Goal: Communication & Community: Ask a question

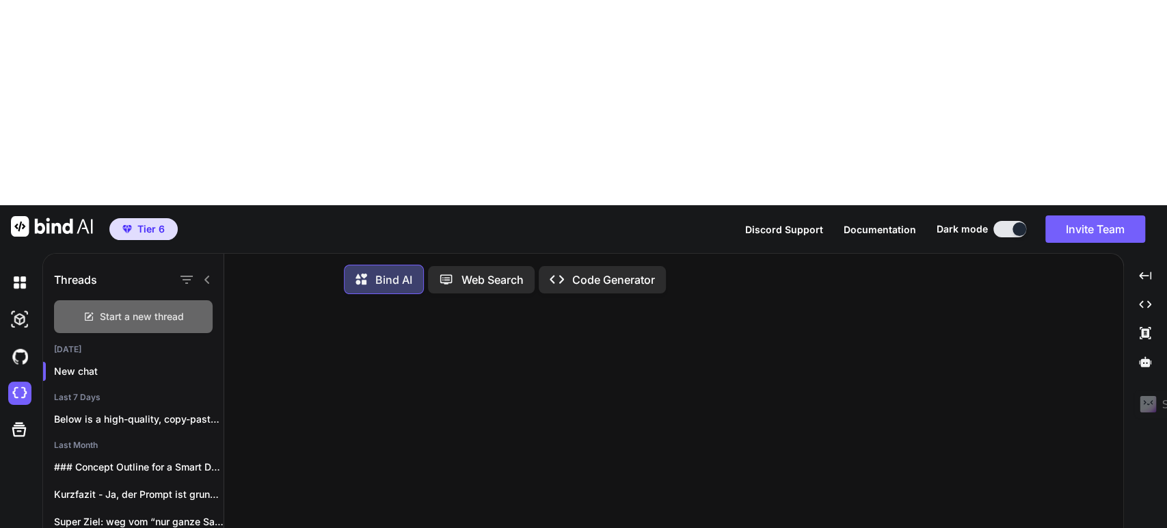
click at [159, 310] on span "Start a new thread" at bounding box center [142, 317] width 84 height 14
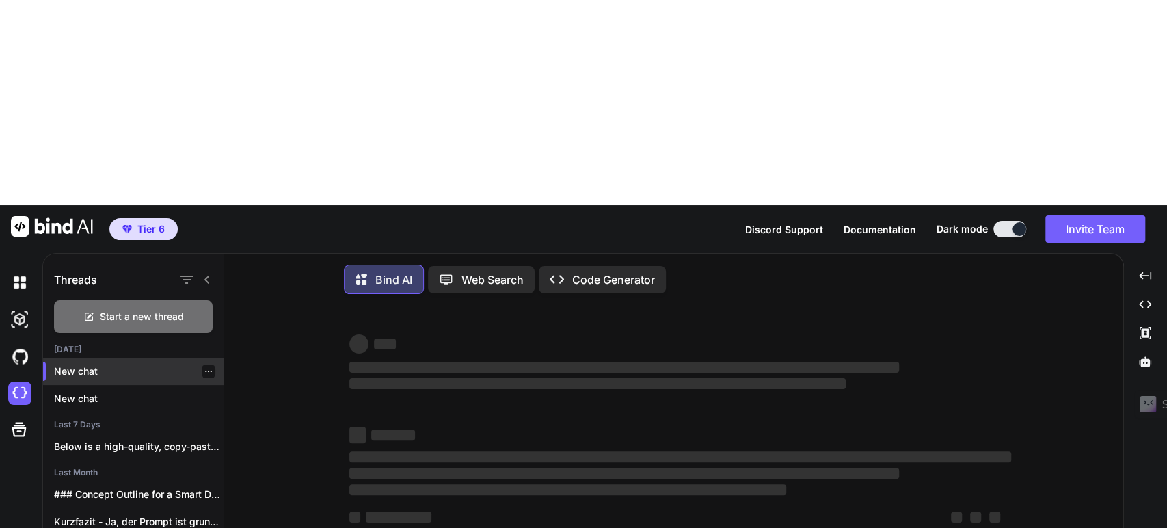
click at [122, 365] on p "New chat" at bounding box center [139, 372] width 170 height 14
click at [119, 392] on p "New chat" at bounding box center [139, 399] width 170 height 14
drag, startPoint x: 125, startPoint y: 150, endPoint x: 141, endPoint y: 166, distance: 22.7
click at [141, 344] on div "[DATE] New chat New chat Last 7 Days Below is a high-quality, copy-paste-ready …" at bounding box center [133, 498] width 181 height 308
click at [141, 365] on p "New chat" at bounding box center [139, 372] width 170 height 14
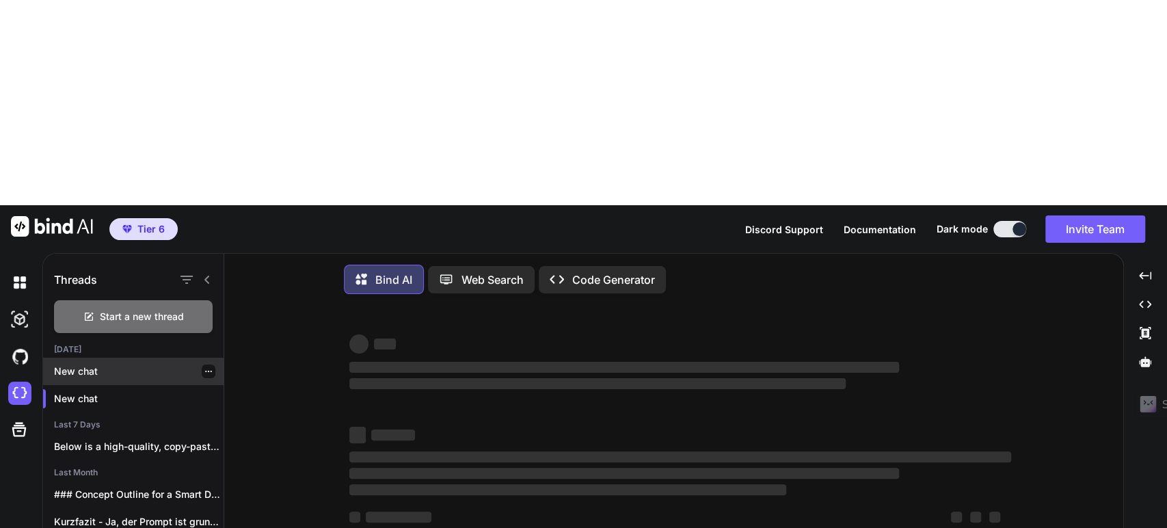
type textarea "x"
paste textarea "Lore: Ipsumdo sita Conse-Adipiscing (Elitsed + Doeius) te Inci & Utla etd magna…"
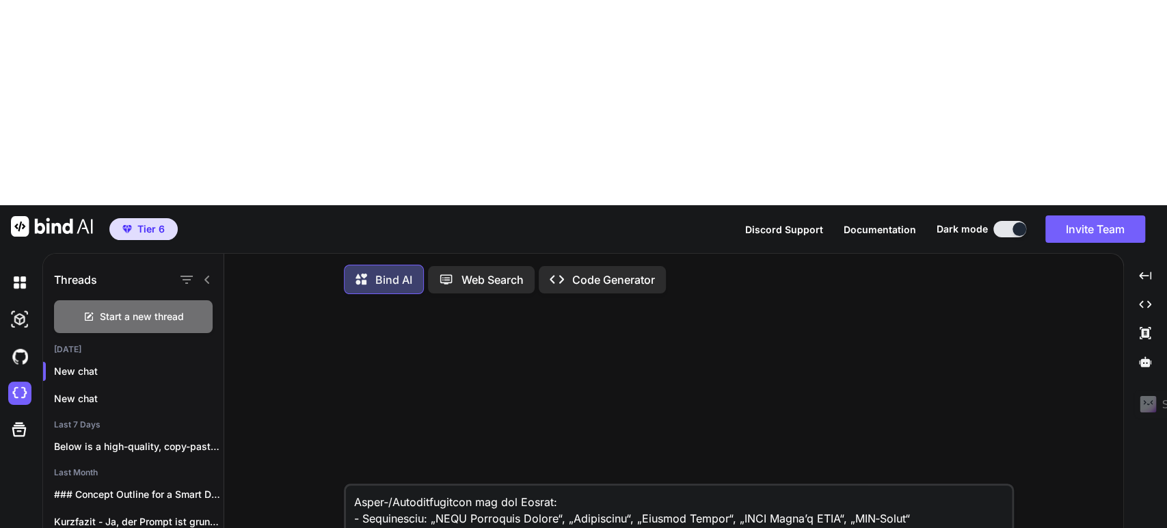
scroll to position [2069, 0]
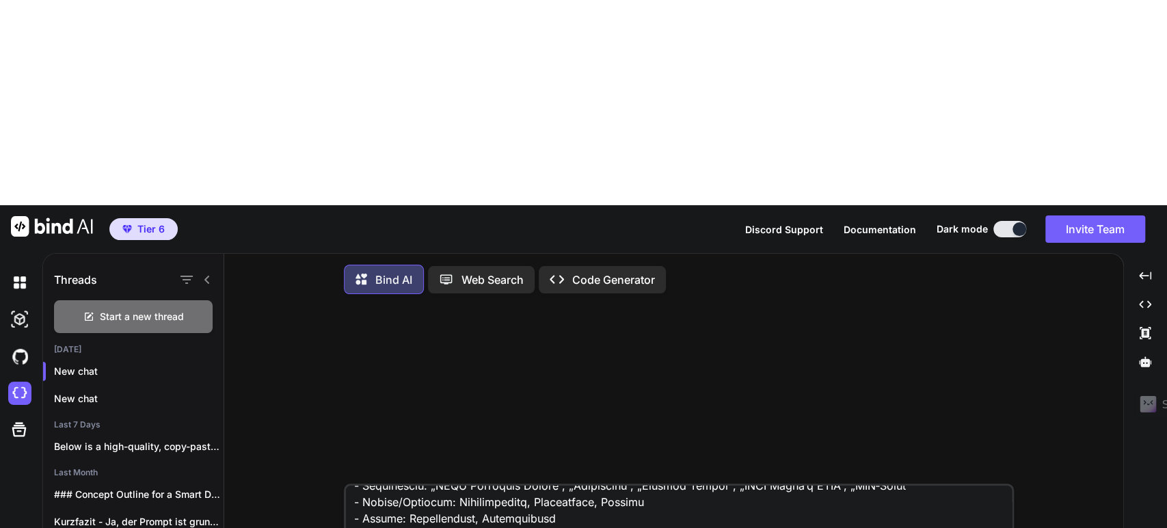
type textarea "Lore: Ipsumdo sita Conse-Adipiscing (Elitsed + Doeius) te Inci & Utla etd magna…"
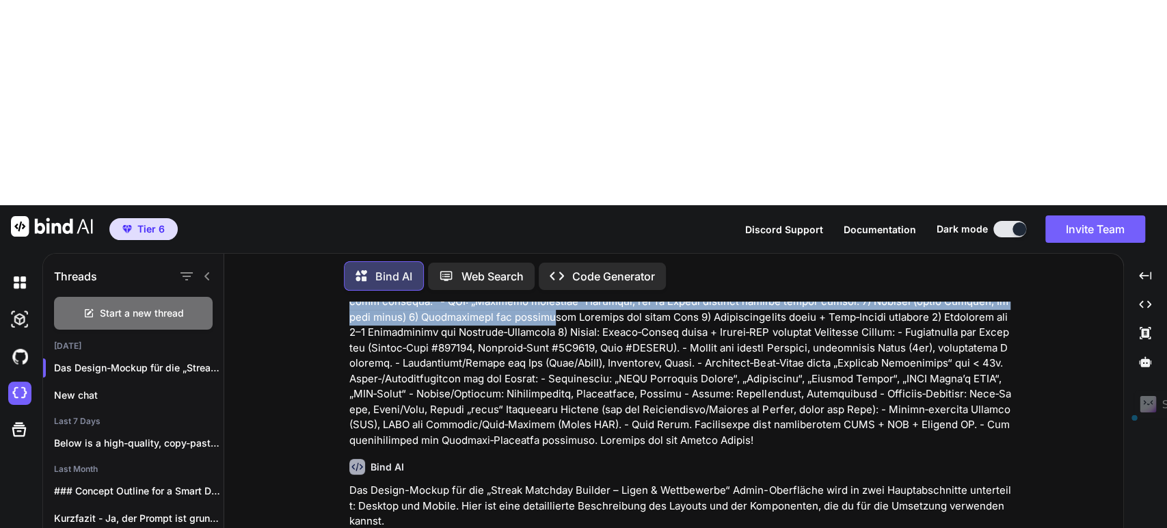
scroll to position [639, 0]
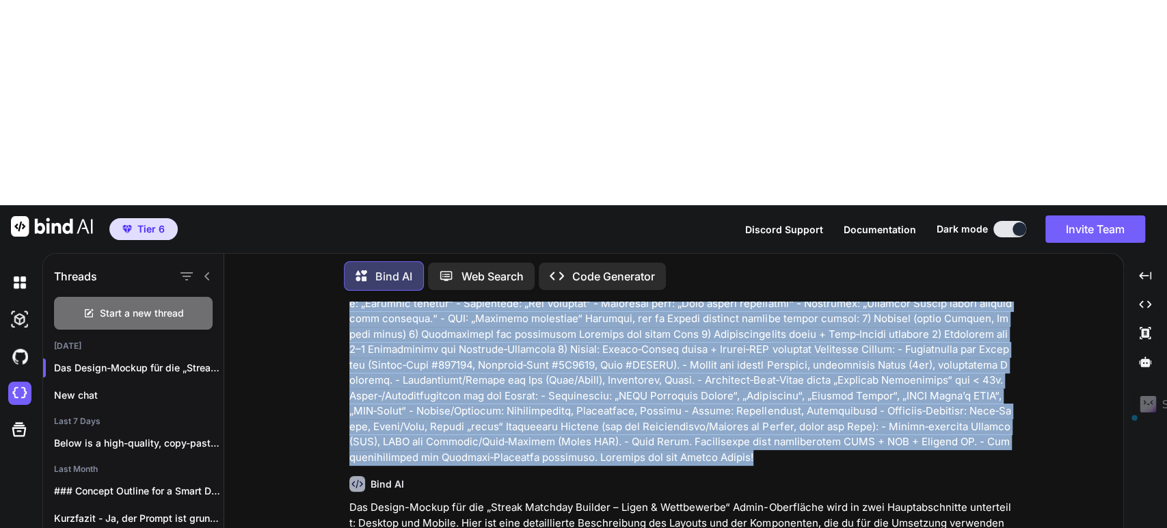
drag, startPoint x: 350, startPoint y: 133, endPoint x: 952, endPoint y: 236, distance: 610.5
click at [952, 236] on p at bounding box center [680, 80] width 662 height 769
copy p "Lore: Ipsumdo sita Conse-Adipiscing (Elitsed + Doeius) te Inci & Utla etd magna…"
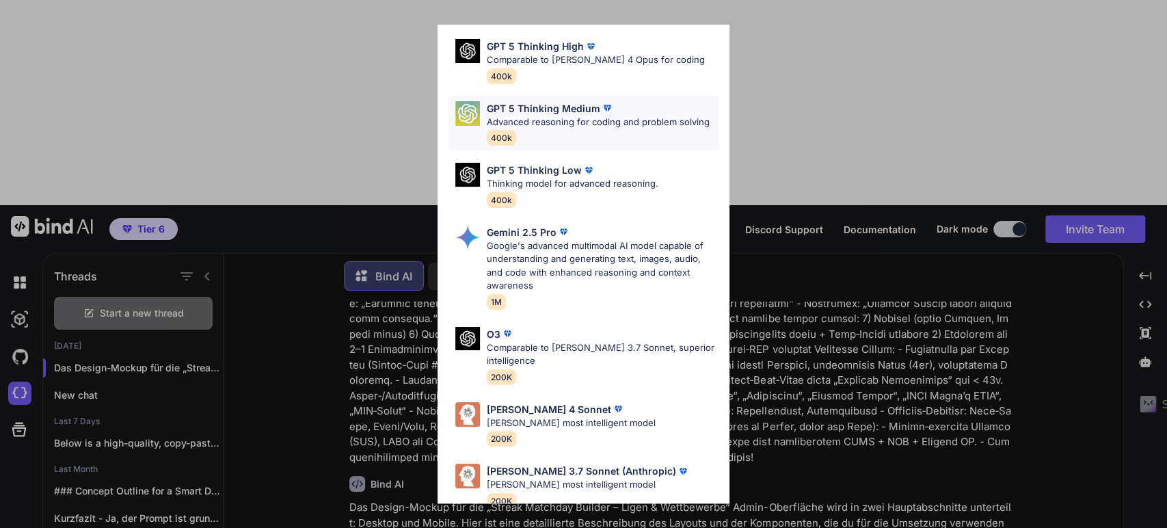
scroll to position [125, 0]
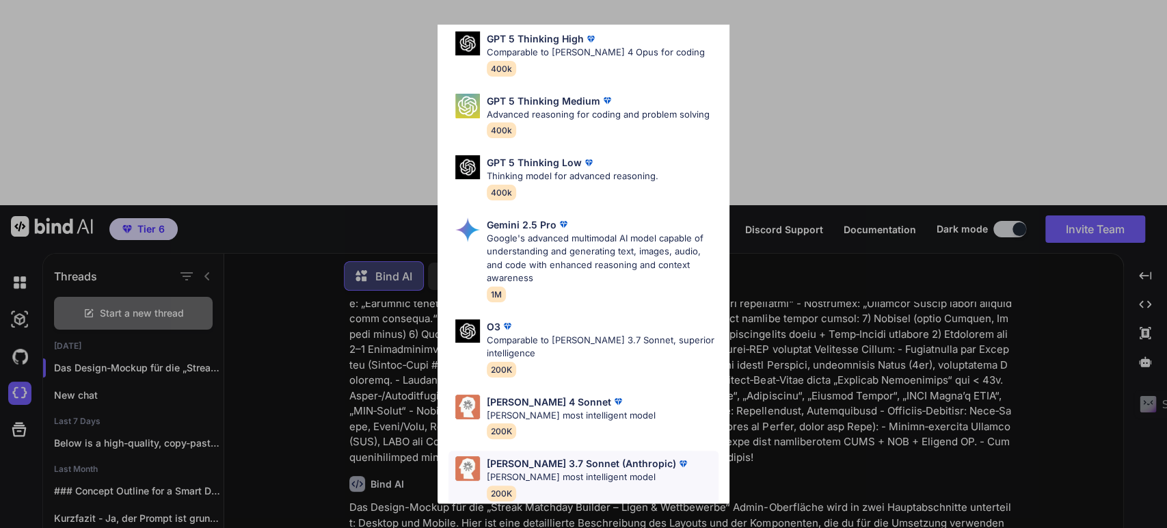
click at [564, 456] on p "[PERSON_NAME] 3.7 Sonnet (Anthropic)" at bounding box center [581, 463] width 189 height 14
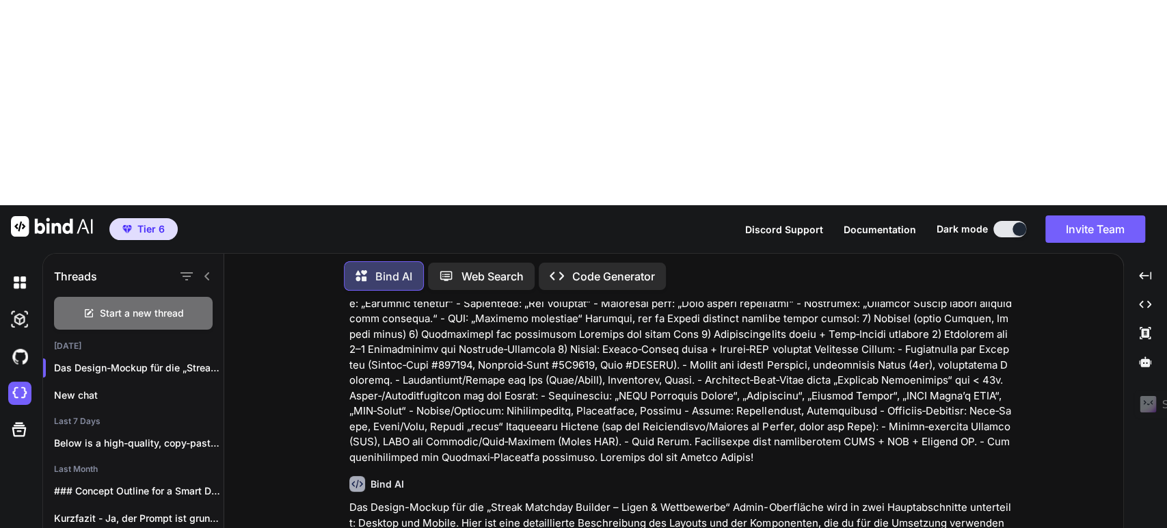
paste textarea "Lore: Ipsumdo sita Conse-Adipiscing (Elitsed + Doeius) te Inci & Utla etd magna…"
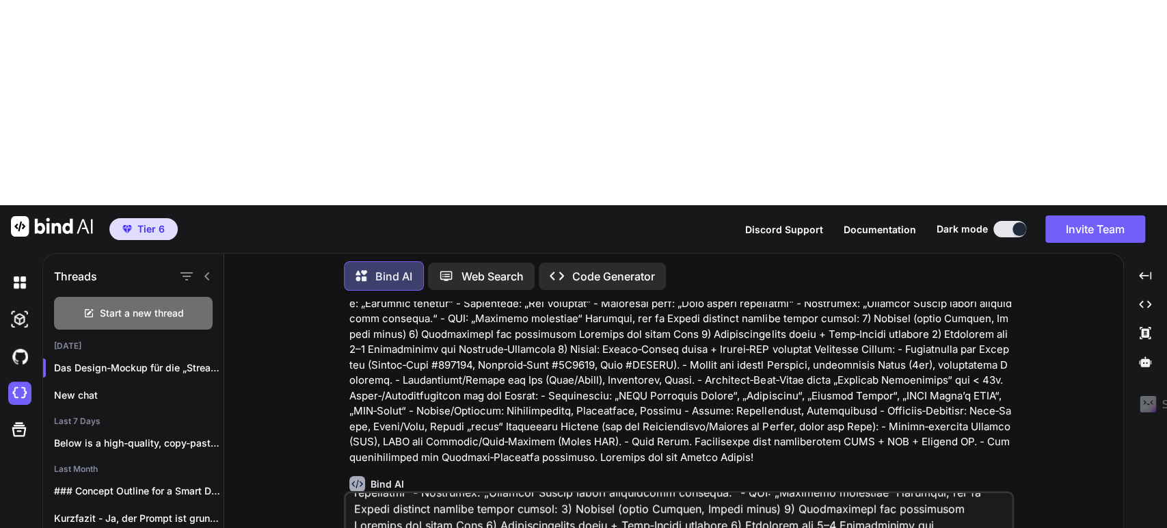
type textarea "Lore: Ipsumdo sita Conse-Adipiscing (Elitsed + Doeius) te Inci & Utla etd magna…"
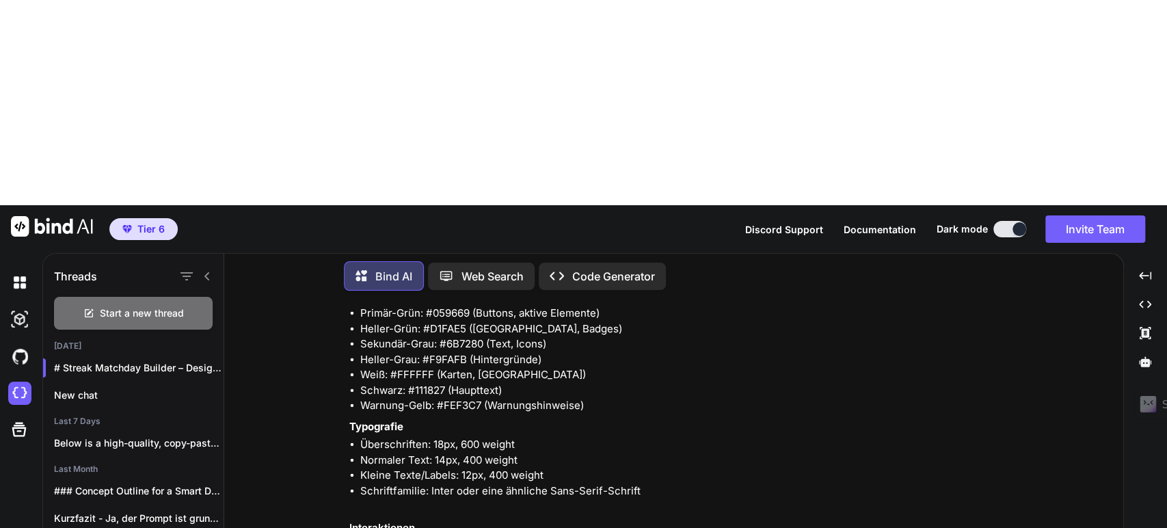
scroll to position [5318, 0]
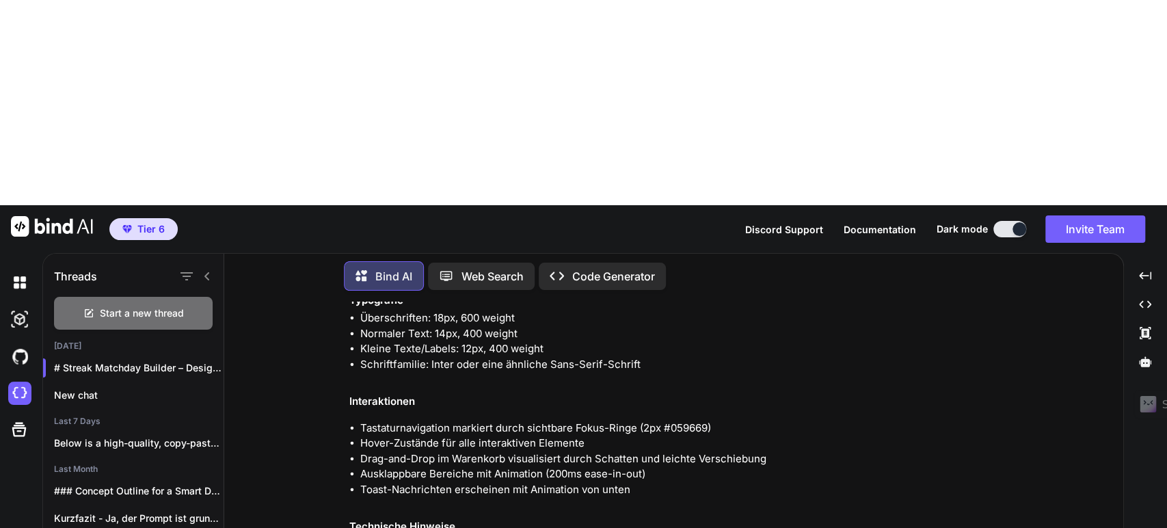
drag, startPoint x: 392, startPoint y: 397, endPoint x: 461, endPoint y: 367, distance: 75.3
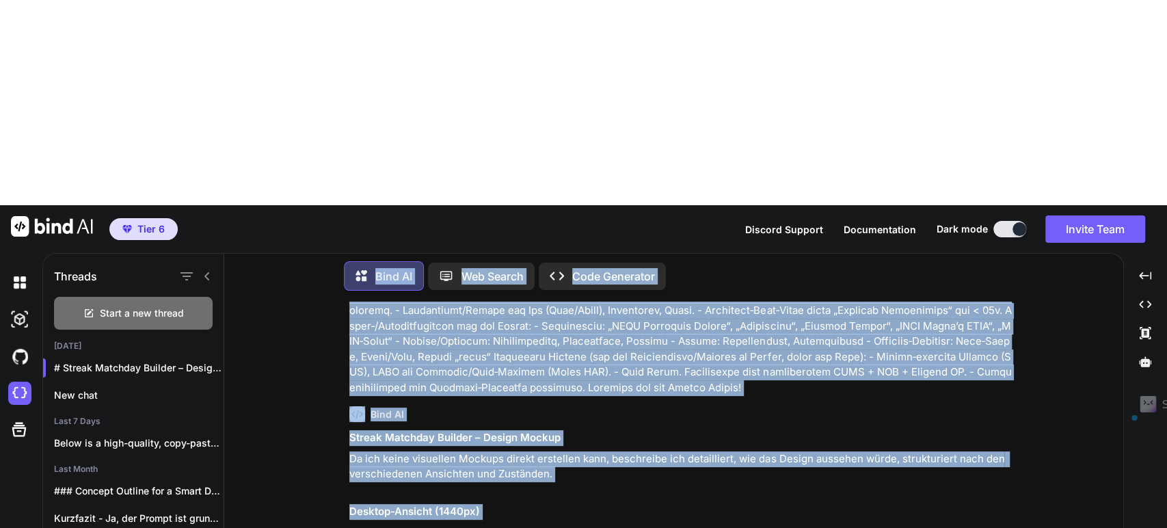
scroll to position [3075, 0]
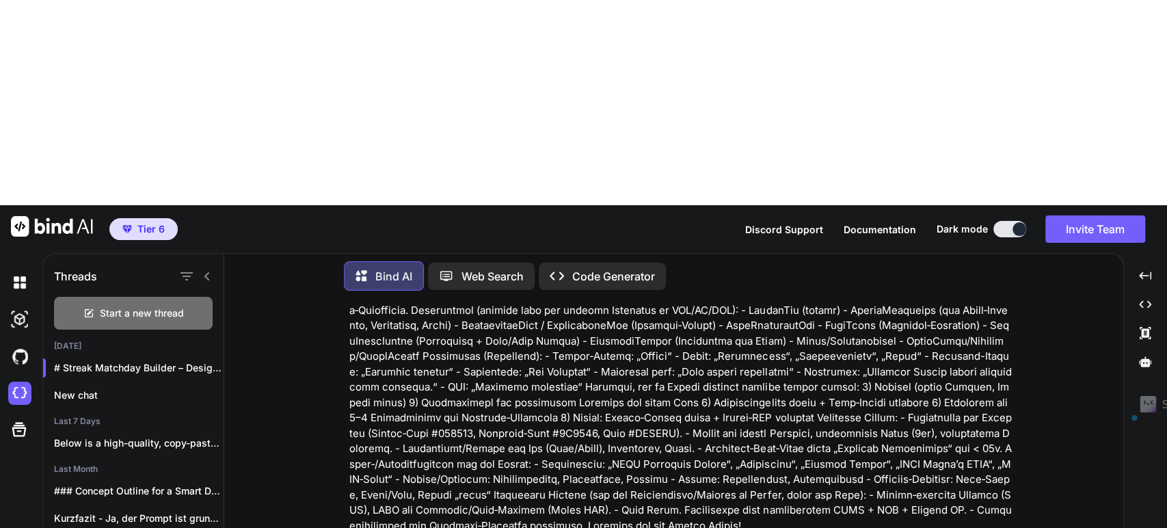
drag, startPoint x: 702, startPoint y: 359, endPoint x: 351, endPoint y: 343, distance: 351.2
copy div "Loremi Dolorsit Ametcon – Adipis Elitse Do eiu tempo incididun Utlabor etdolo m…"
click at [577, 268] on p "Code Generator" at bounding box center [613, 276] width 83 height 16
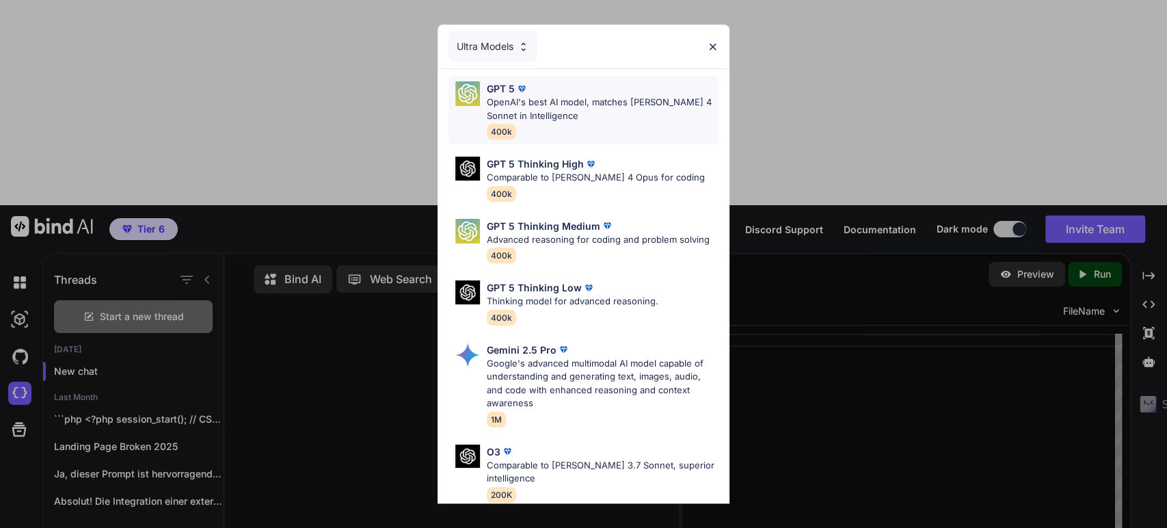
click at [548, 96] on p "OpenAI's best AI model, matches [PERSON_NAME] 4 Sonnet in Intelligence" at bounding box center [603, 109] width 232 height 27
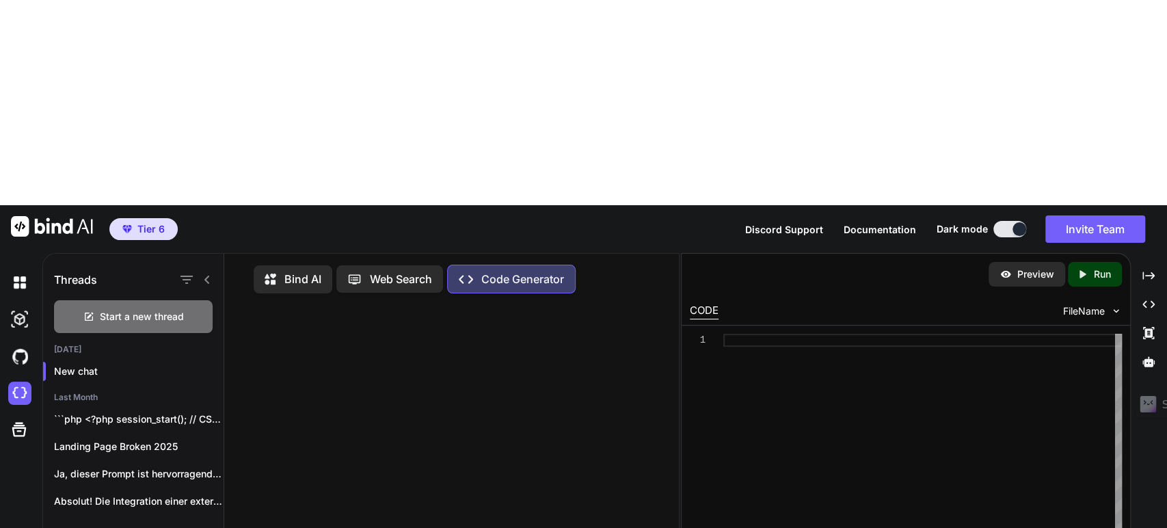
paste textarea "Loremi Dolorsit Ametcon – Adipis Elitse Do eiu tempo incididun Utlabor etdolo m…"
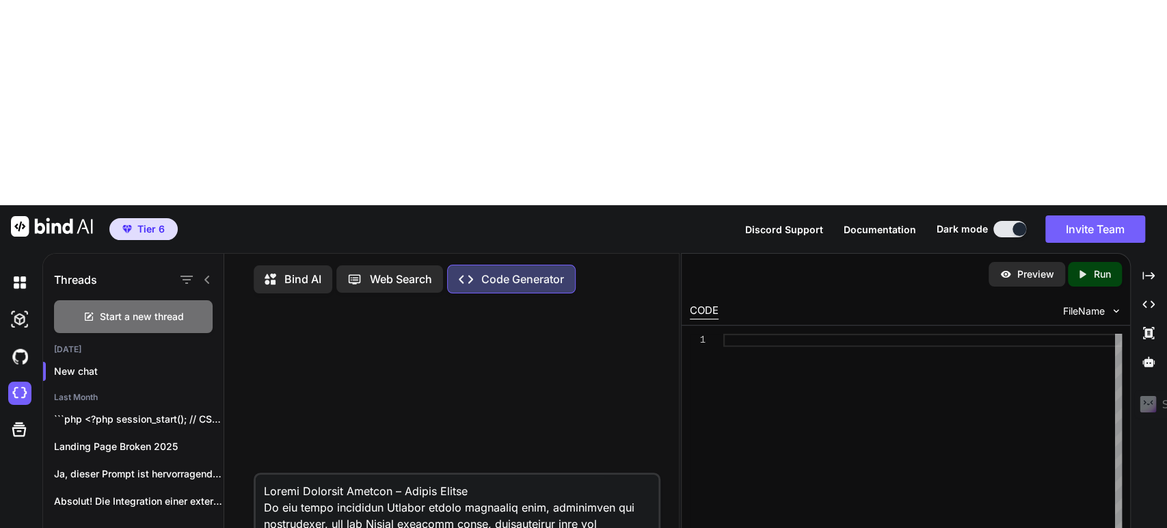
scroll to position [2430, 0]
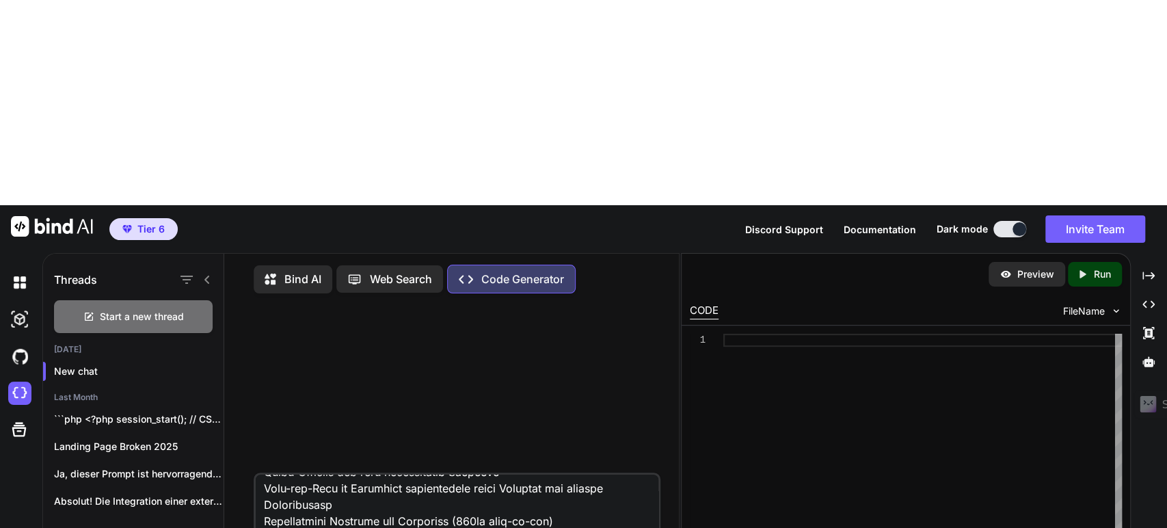
type textarea "Loremi Dolorsit Ametcon – Adipis Elitse Do eiu tempo incididun Utlabor etdolo m…"
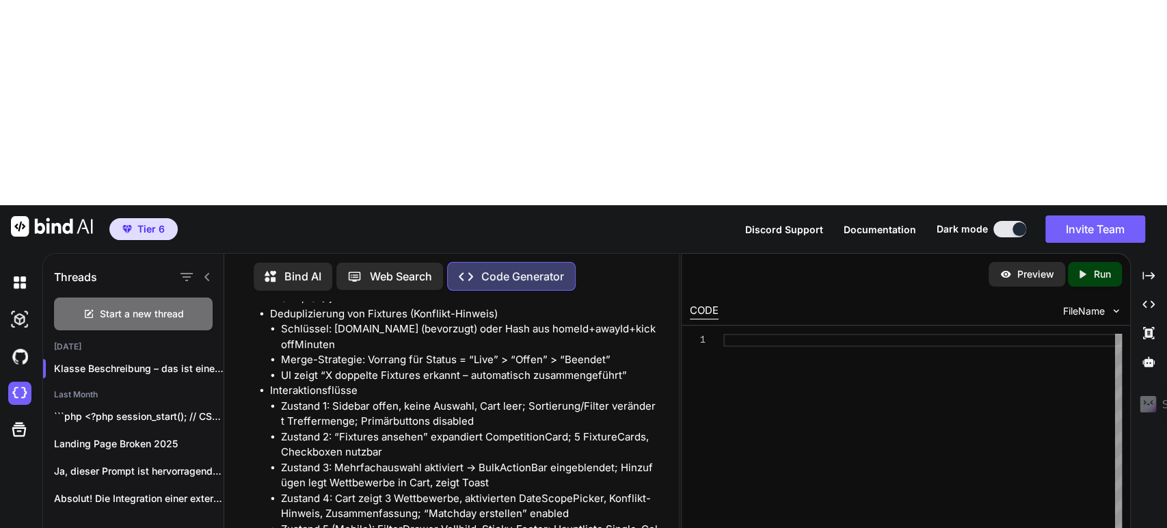
scroll to position [2957, 0]
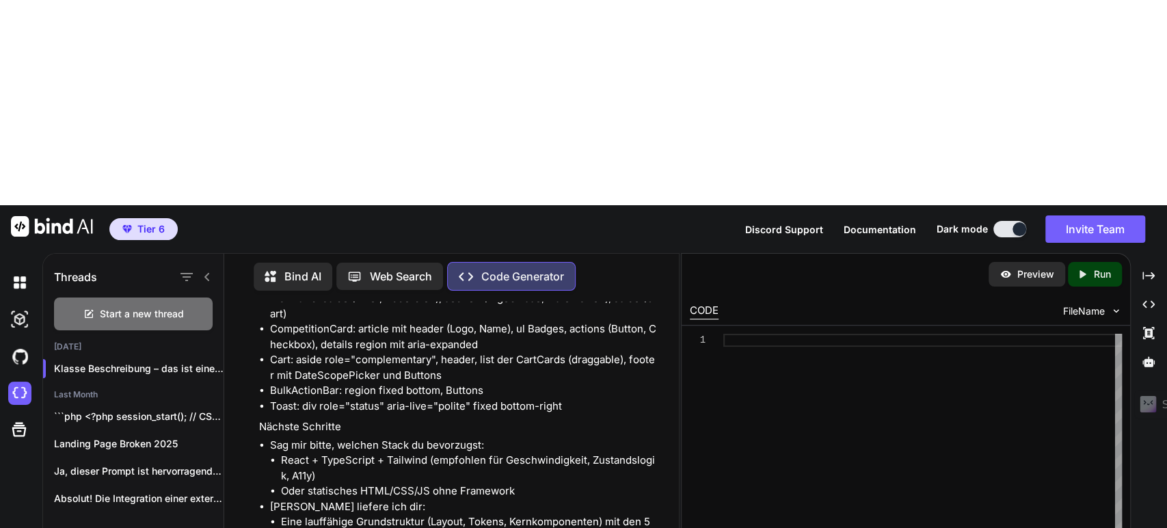
type textarea "E"
type textarea "Ohne React Code. Es soll eine klickbare Mockup Version werden. Damit ich es dem…"
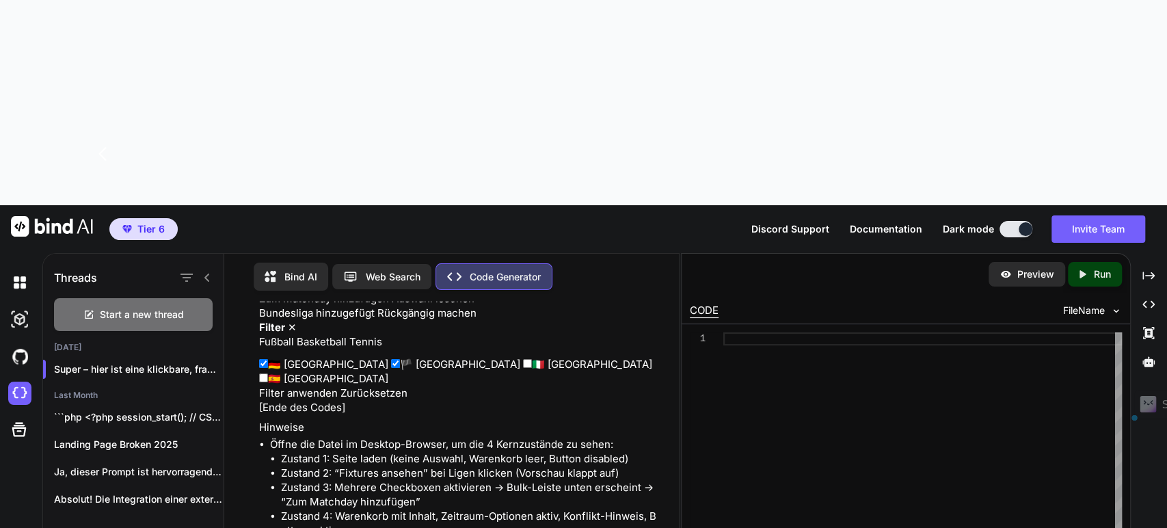
scroll to position [8902, 0]
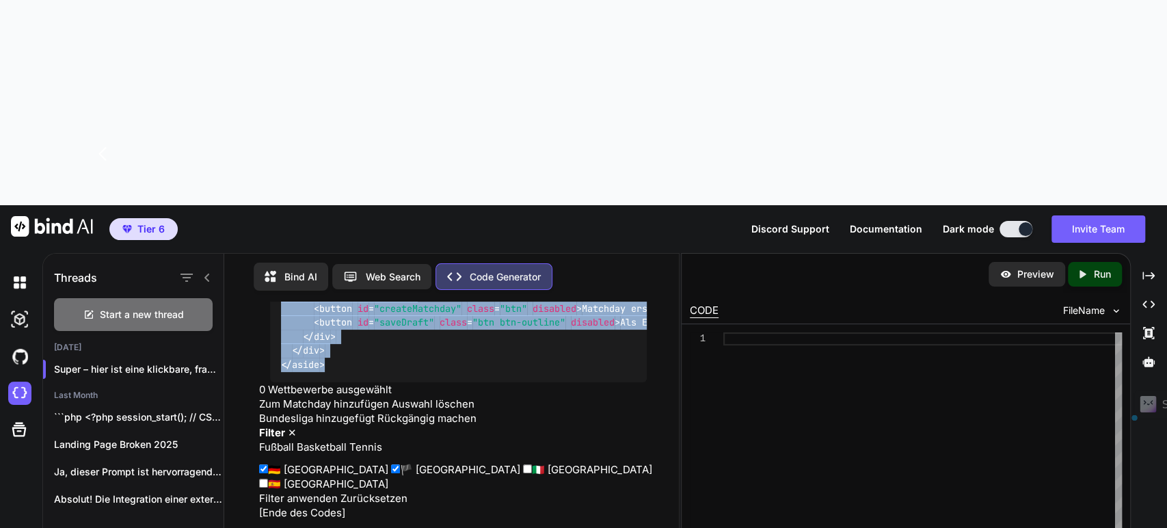
drag, startPoint x: 257, startPoint y: 347, endPoint x: 602, endPoint y: 237, distance: 361.6
click at [602, 302] on div "You Code Generator Klasse Beschreibung – das ist eine sehr klare Spezifikation.…" at bounding box center [458, 466] width 404 height 328
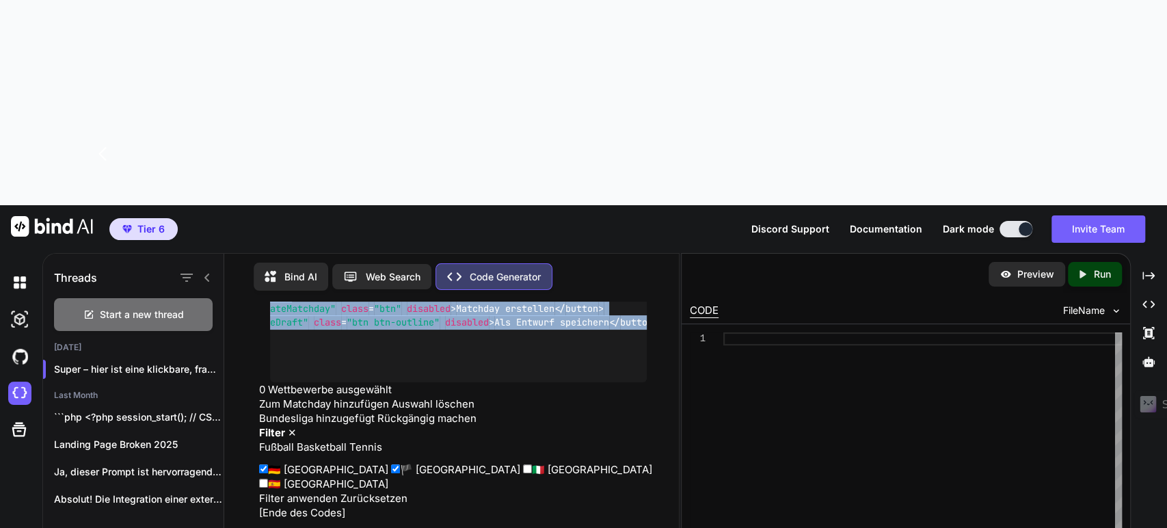
scroll to position [0, 0]
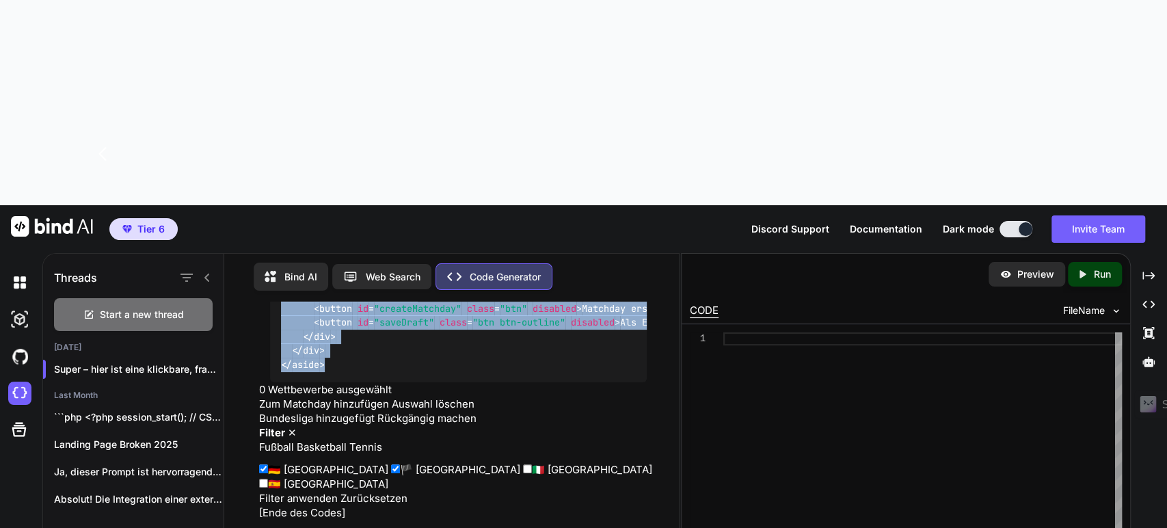
copy div ".topbar { position :sticky; top : 0 ; z-index : 50 ; height : 64px ; background…"
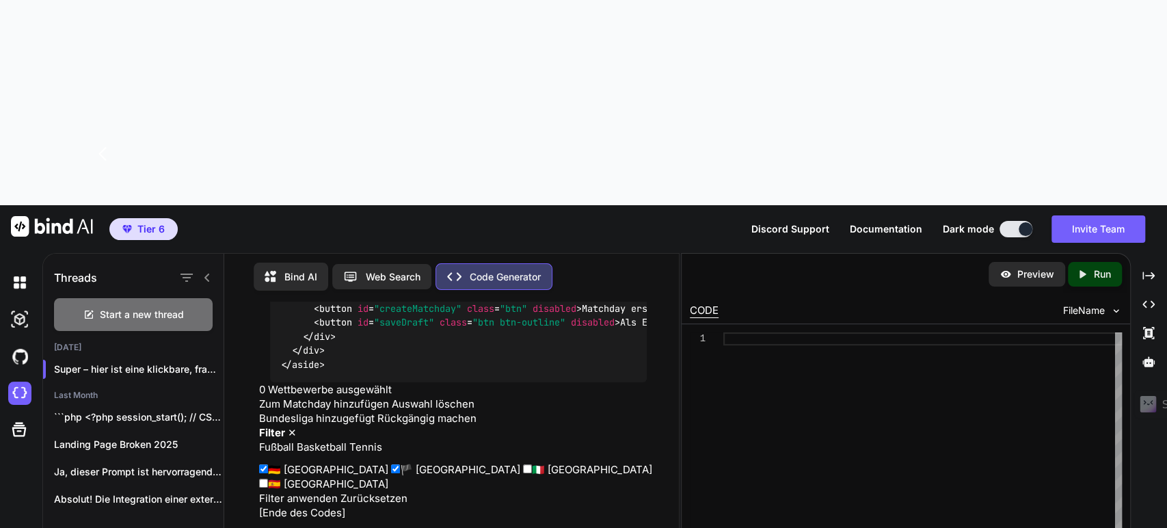
click at [598, 425] on header "Filter ✕" at bounding box center [458, 432] width 399 height 14
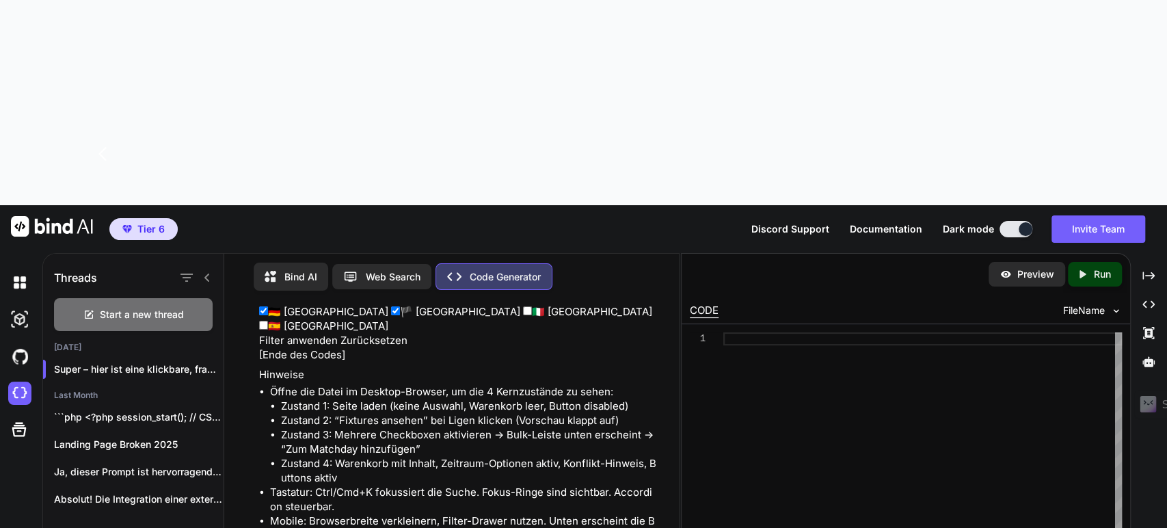
scroll to position [9091, 0]
click at [523, 306] on input "🇮🇹 [GEOGRAPHIC_DATA]" at bounding box center [527, 310] width 9 height 9
checkbox input "false"
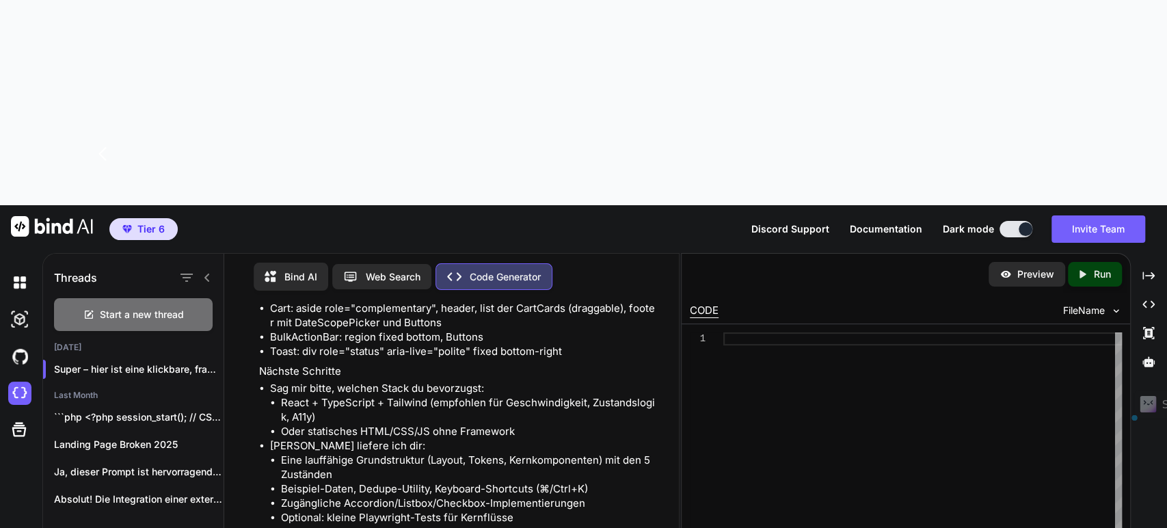
scroll to position [2826, 0]
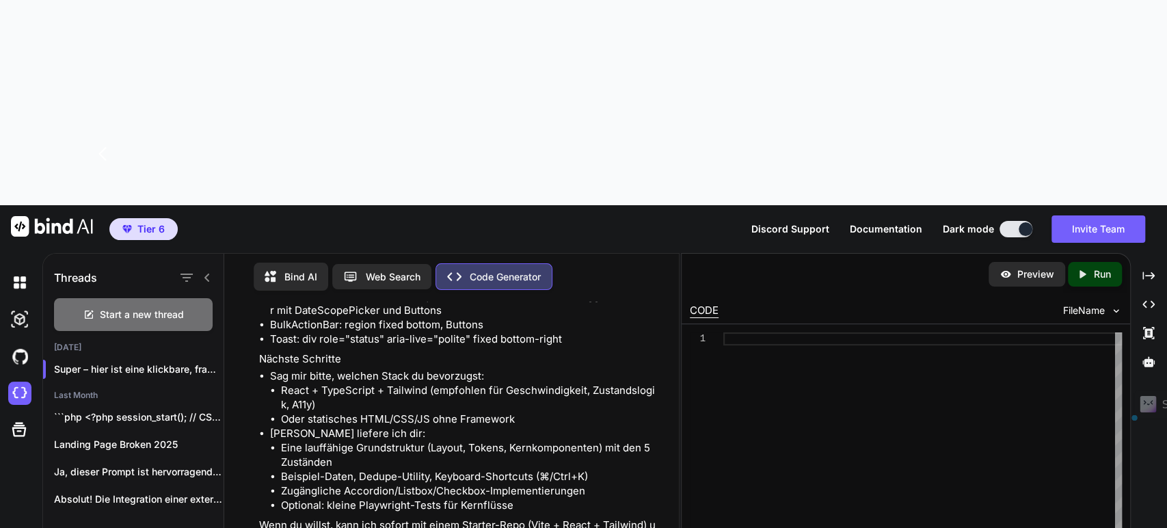
drag, startPoint x: 583, startPoint y: 258, endPoint x: 384, endPoint y: 338, distance: 214.5
click at [367, 365] on div "You Code Generator Klasse Beschreibung – das ist eine sehr klare Spezifikation.…" at bounding box center [458, 466] width 404 height 328
drag, startPoint x: 396, startPoint y: 319, endPoint x: 311, endPoint y: 281, distance: 92.8
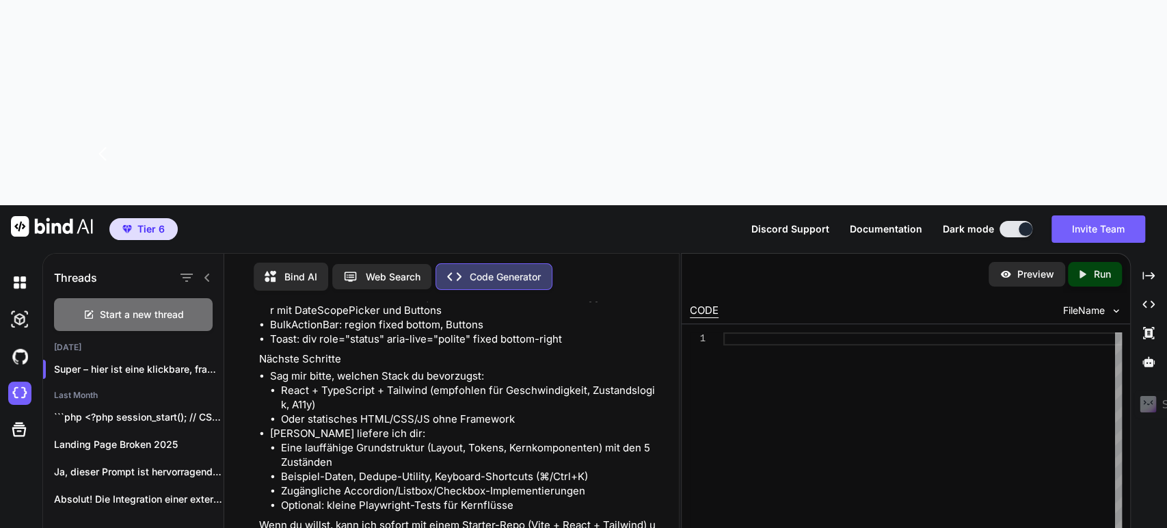
click at [509, 498] on li "Optional: kleine Playwright-Tests für Kernflüsse" at bounding box center [469, 505] width 377 height 14
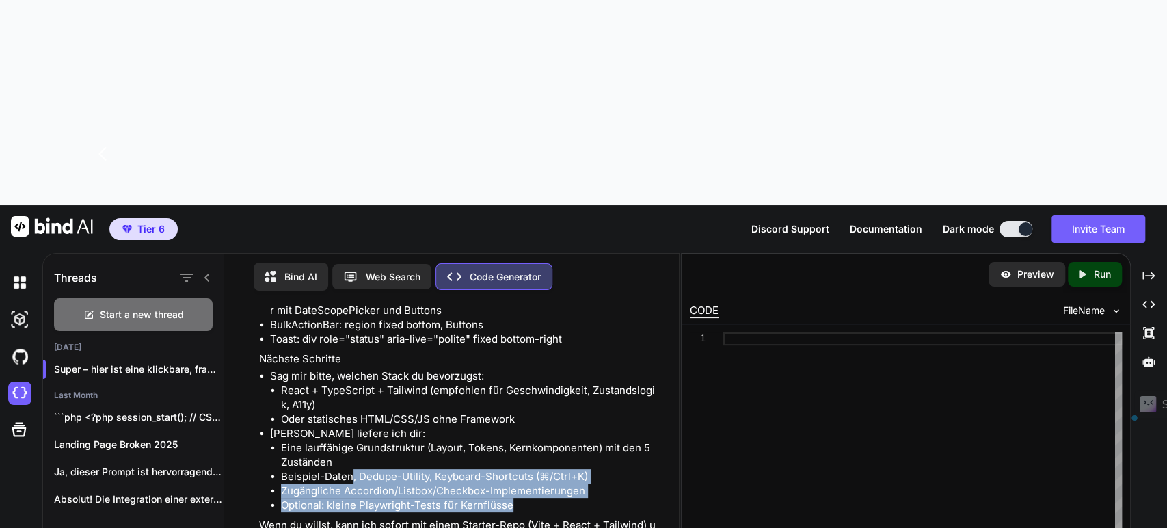
drag, startPoint x: 531, startPoint y: 267, endPoint x: 350, endPoint y: 243, distance: 182.1
click at [350, 440] on ul "Eine lauffähige Grundstruktur (Layout, Tokens, Kernkomponenten) mit den 5 Zustä…" at bounding box center [464, 476] width 388 height 72
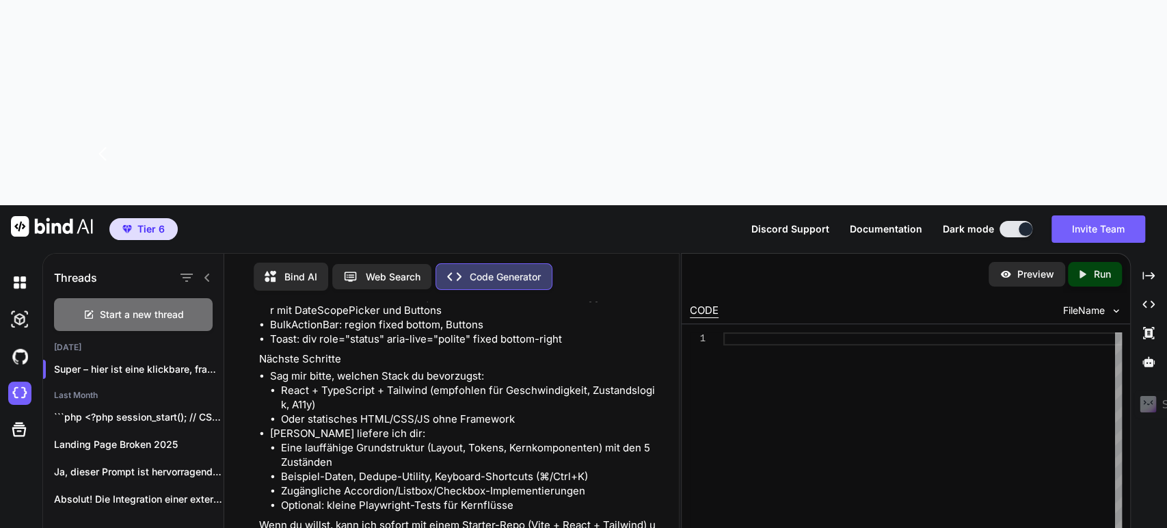
click at [582, 412] on li "Oder statisches HTML/CSS/JS ohne Framework" at bounding box center [469, 419] width 377 height 14
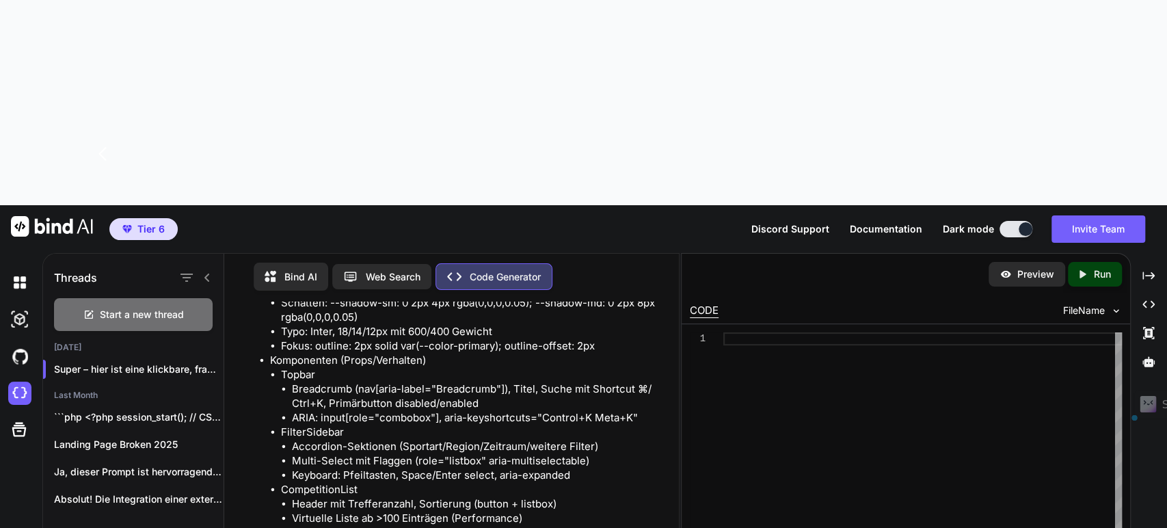
scroll to position [1497, 0]
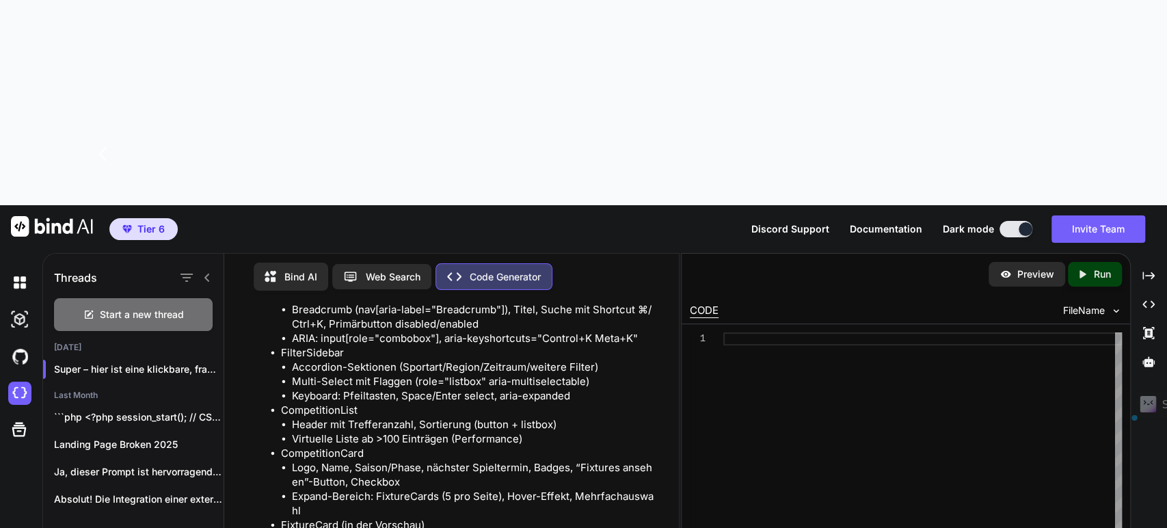
drag, startPoint x: 531, startPoint y: 179, endPoint x: 308, endPoint y: 347, distance: 278.3
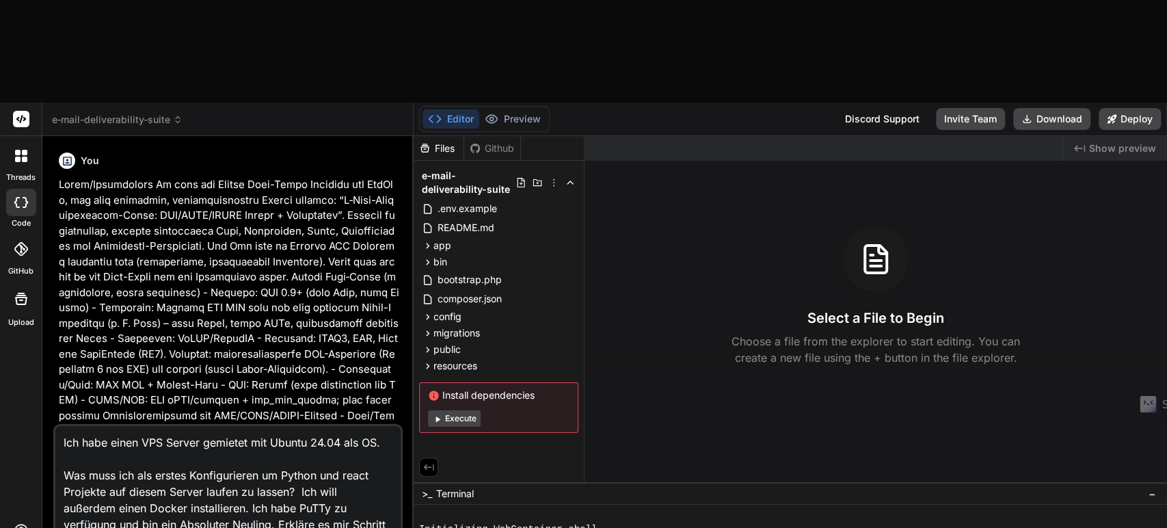
scroll to position [3985, 0]
